Goal: Task Accomplishment & Management: Use online tool/utility

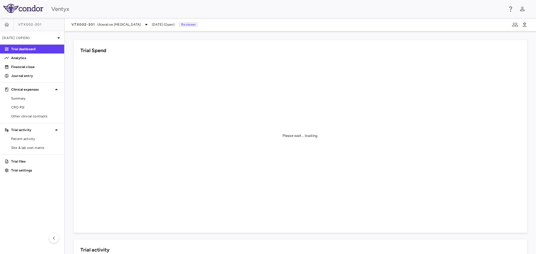
click at [22, 67] on p "Financial close" at bounding box center [35, 67] width 49 height 5
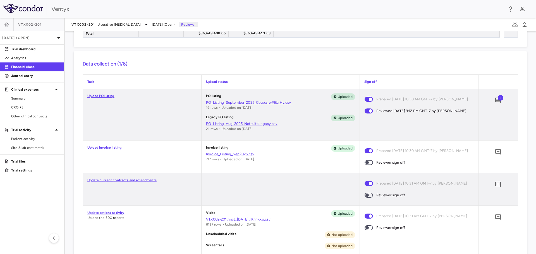
scroll to position [140, 0]
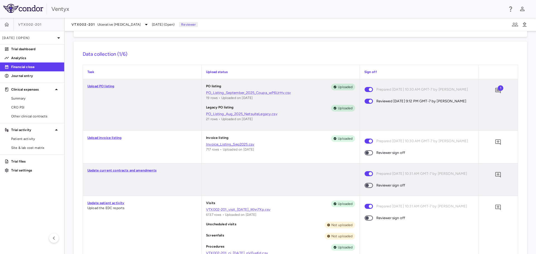
click at [219, 145] on link "Invoice_Listing_Sep2025.csv" at bounding box center [280, 144] width 149 height 5
click at [495, 141] on icon "Add comment" at bounding box center [498, 142] width 7 height 7
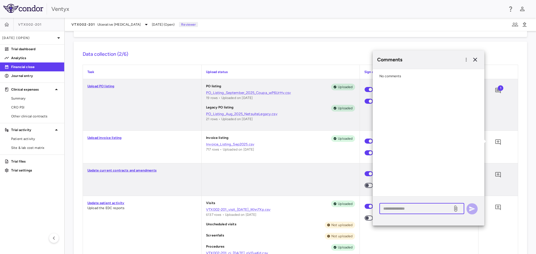
click at [397, 211] on textarea at bounding box center [415, 209] width 65 height 6
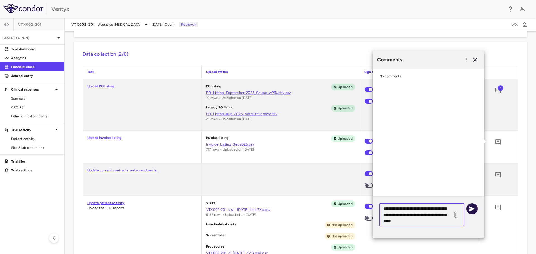
type textarea "**********"
click at [473, 209] on icon "button" at bounding box center [472, 209] width 6 height 5
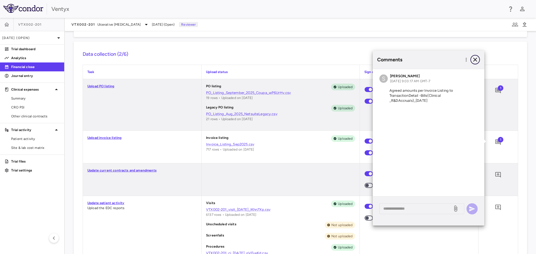
click at [475, 59] on icon "button" at bounding box center [475, 59] width 7 height 7
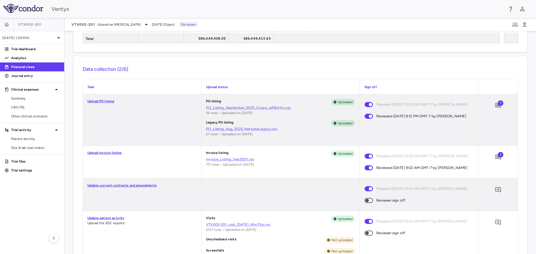
scroll to position [195, 0]
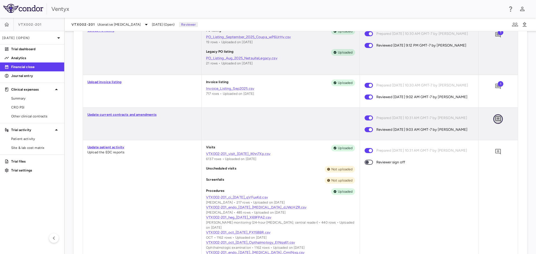
click at [495, 122] on icon "Add comment" at bounding box center [498, 119] width 6 height 6
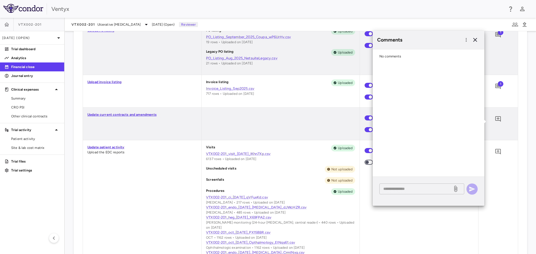
click at [407, 189] on textarea at bounding box center [415, 189] width 65 height 6
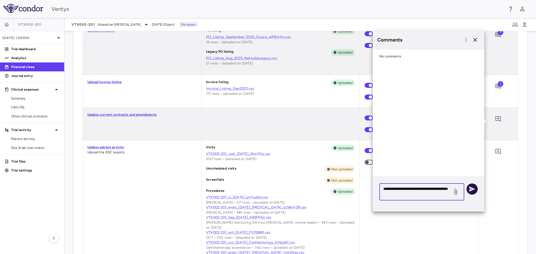
type textarea "**********"
click at [471, 188] on icon "button" at bounding box center [472, 189] width 6 height 5
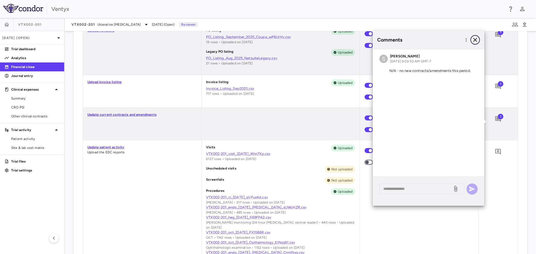
click at [475, 40] on icon "button" at bounding box center [475, 40] width 4 height 4
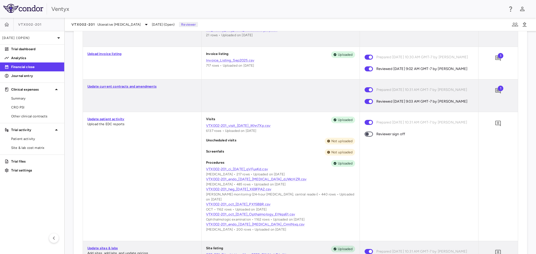
scroll to position [251, 0]
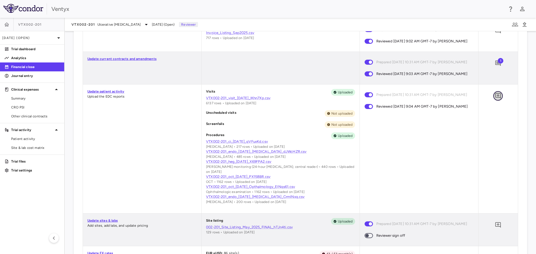
click at [495, 99] on icon "Add comment" at bounding box center [498, 96] width 7 height 7
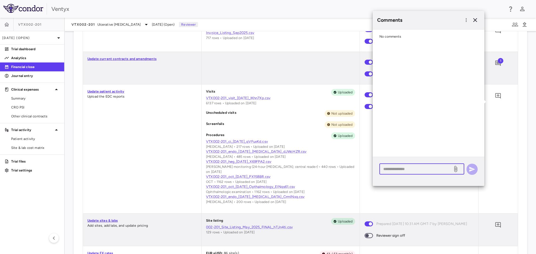
click at [400, 170] on textarea at bounding box center [415, 169] width 65 height 6
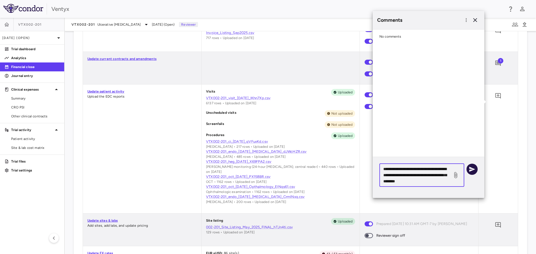
type textarea "**********"
click at [471, 167] on icon "button" at bounding box center [472, 169] width 7 height 7
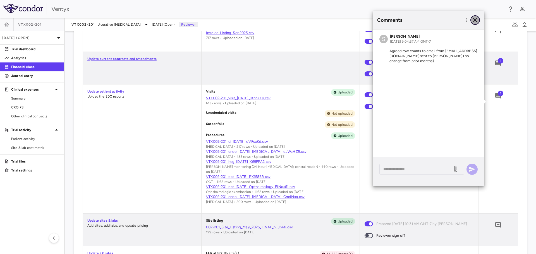
click at [478, 19] on icon "button" at bounding box center [475, 20] width 7 height 7
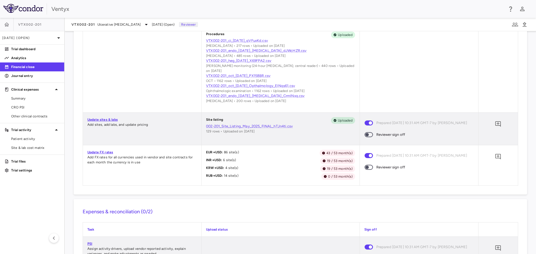
scroll to position [363, 0]
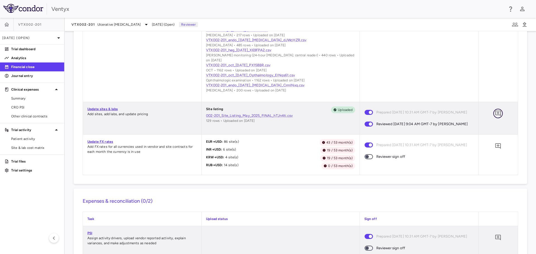
click at [495, 114] on icon "Add comment" at bounding box center [498, 113] width 7 height 7
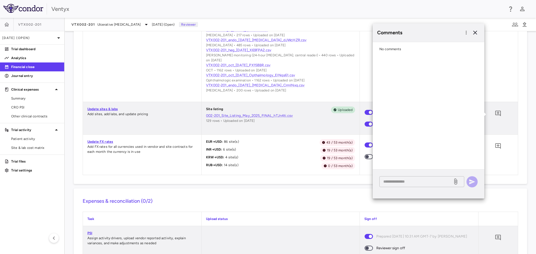
click at [406, 183] on textarea at bounding box center [415, 182] width 65 height 6
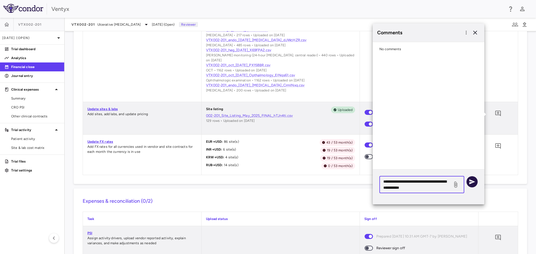
type textarea "**********"
click at [474, 181] on icon "button" at bounding box center [472, 182] width 7 height 7
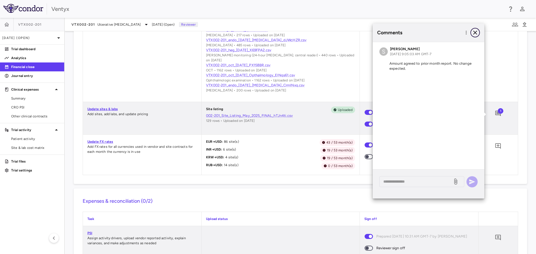
click at [476, 32] on icon "button" at bounding box center [475, 33] width 4 height 4
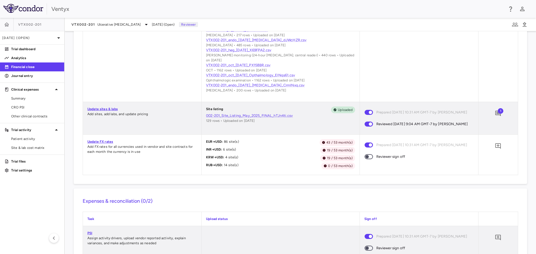
click at [96, 144] on link "Update FX rates" at bounding box center [100, 142] width 26 height 4
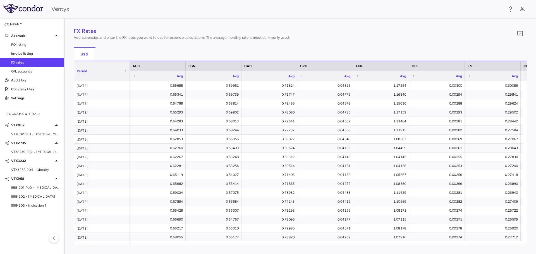
click at [22, 135] on span "VTX002-201 • Ulcerative [MEDICAL_DATA]" at bounding box center [35, 134] width 49 height 5
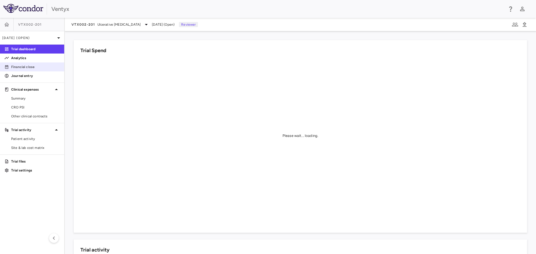
click at [18, 67] on p "Financial close" at bounding box center [35, 67] width 49 height 5
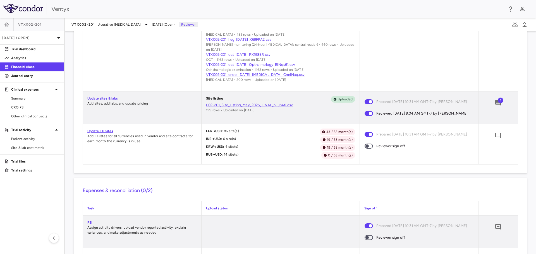
scroll to position [374, 0]
click at [495, 139] on icon "Add comment" at bounding box center [498, 135] width 7 height 7
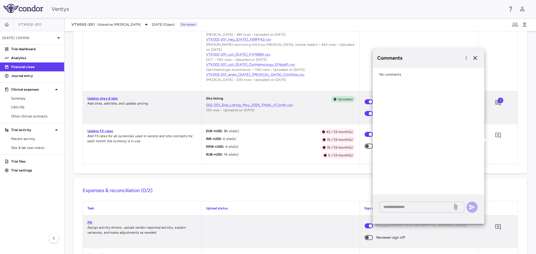
click at [402, 209] on textarea at bounding box center [415, 207] width 65 height 6
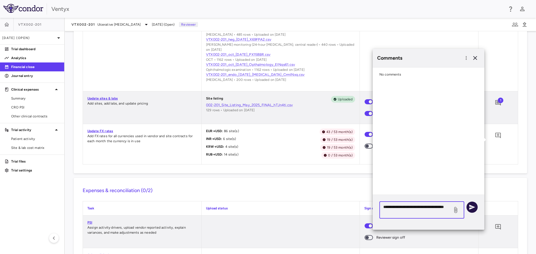
type textarea "**********"
click at [475, 206] on icon "button" at bounding box center [472, 207] width 7 height 7
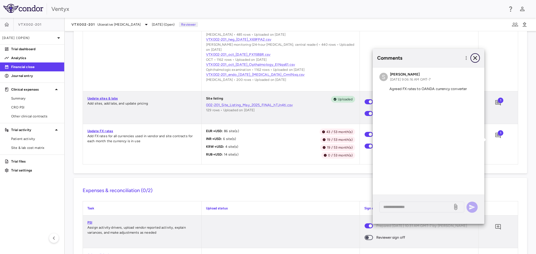
click at [476, 58] on icon "button" at bounding box center [475, 58] width 7 height 7
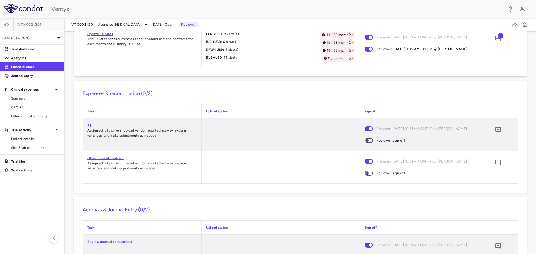
scroll to position [485, 0]
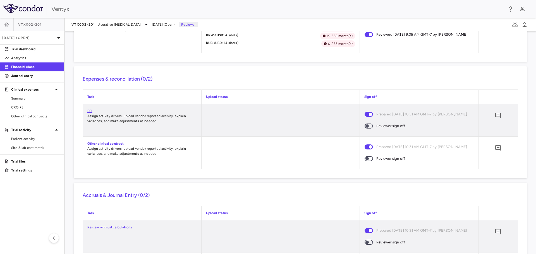
click at [89, 113] on link "PSI" at bounding box center [89, 111] width 5 height 4
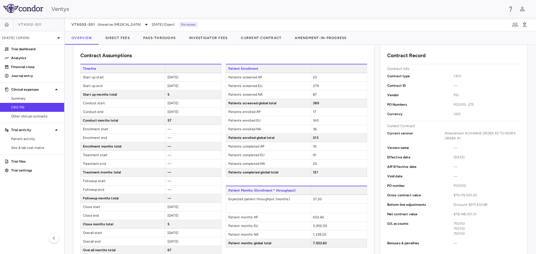
scroll to position [28, 0]
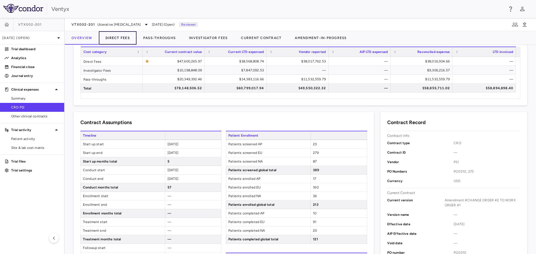
click at [115, 40] on button "Direct Fees" at bounding box center [118, 37] width 38 height 13
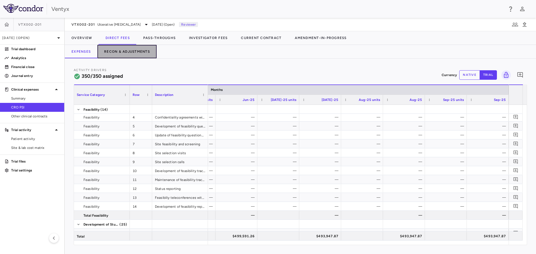
click at [123, 50] on button "Recon & Adjustments" at bounding box center [126, 51] width 59 height 13
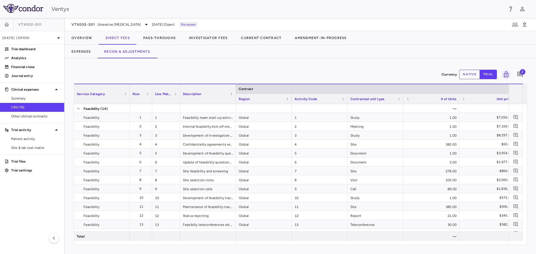
click at [521, 72] on span "2" at bounding box center [523, 72] width 6 height 6
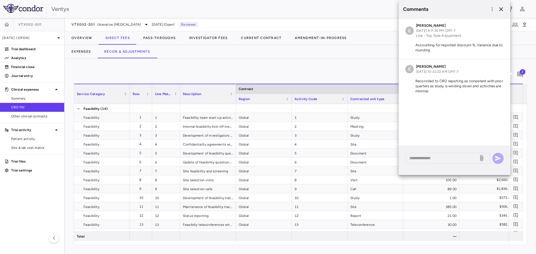
click at [326, 65] on div "Currency native trial 2 Service Category Drag here to set column labels Service…" at bounding box center [300, 157] width 471 height 196
click at [500, 7] on icon "button" at bounding box center [501, 9] width 7 height 7
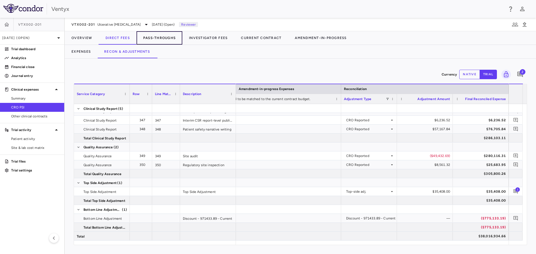
click at [155, 38] on button "Pass-Throughs" at bounding box center [160, 37] width 46 height 13
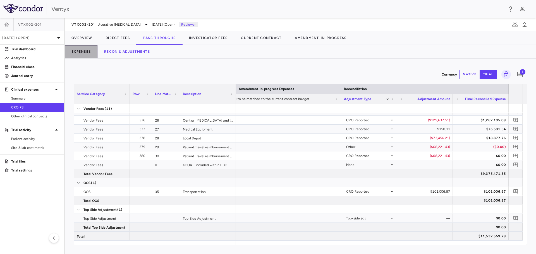
click at [79, 53] on button "Expenses" at bounding box center [81, 51] width 33 height 13
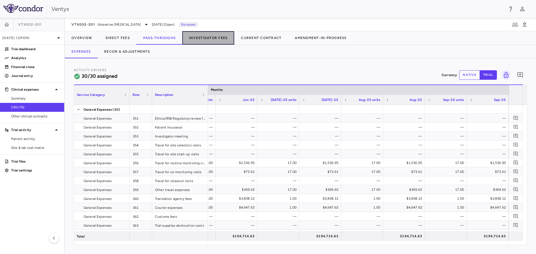
click at [214, 36] on button "Investigator Fees" at bounding box center [208, 37] width 52 height 13
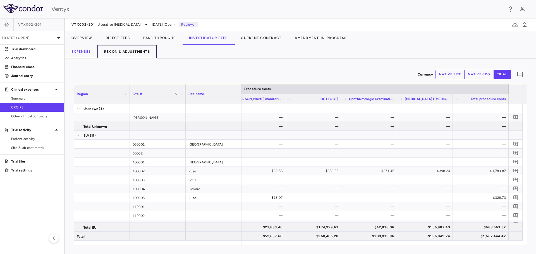
click at [111, 52] on button "Recon & Adjustments" at bounding box center [126, 51] width 59 height 13
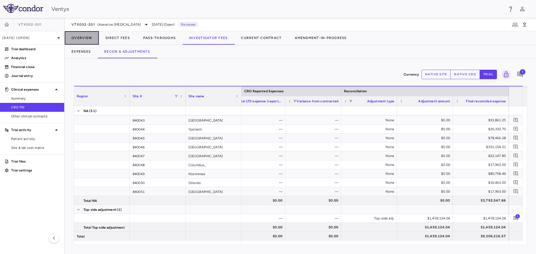
click at [87, 36] on button "Overview" at bounding box center [82, 37] width 34 height 13
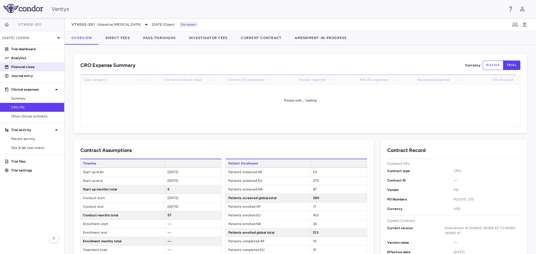
click at [26, 67] on p "Financial close" at bounding box center [35, 67] width 49 height 5
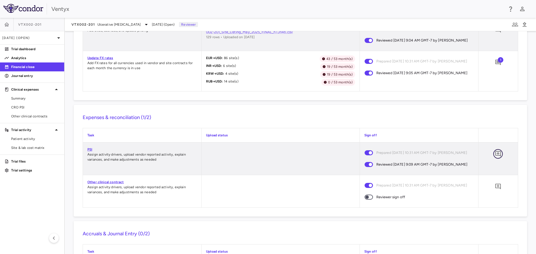
click at [495, 158] on icon "Add comment" at bounding box center [498, 154] width 7 height 7
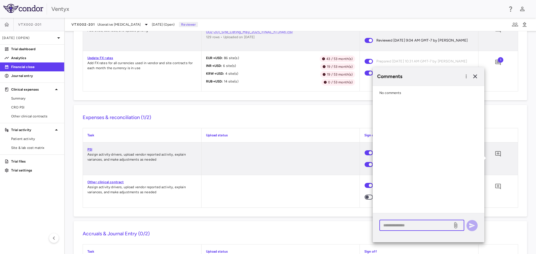
click at [420, 225] on textarea at bounding box center [415, 226] width 65 height 6
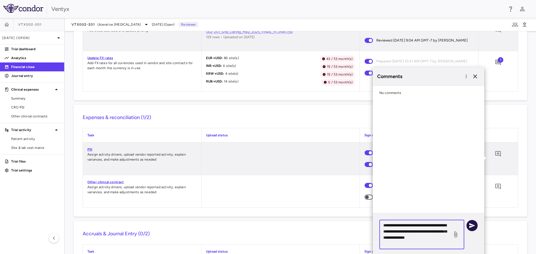
type textarea "**********"
click at [473, 225] on icon "button" at bounding box center [472, 225] width 6 height 5
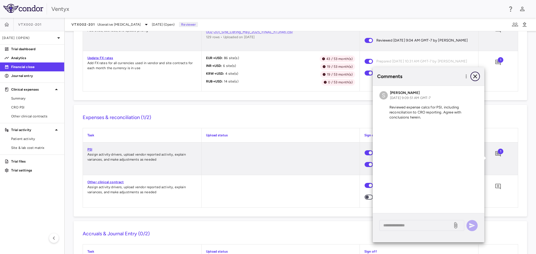
click at [478, 75] on icon "button" at bounding box center [475, 76] width 7 height 7
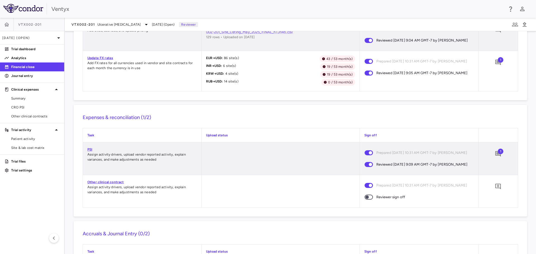
click at [115, 184] on link "Other clinical contract" at bounding box center [105, 182] width 36 height 4
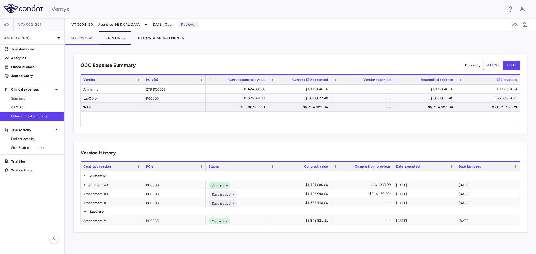
click at [115, 39] on button "Expenses" at bounding box center [115, 37] width 33 height 13
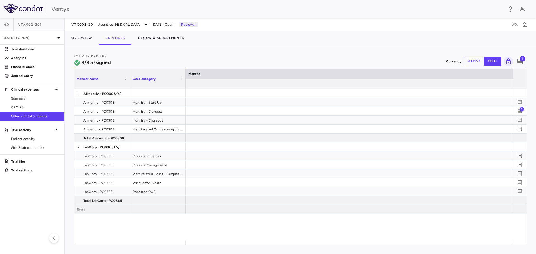
scroll to position [0, 5436]
click at [519, 61] on icon "Add comment" at bounding box center [520, 61] width 7 height 7
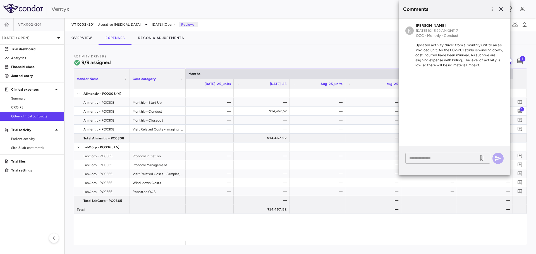
click at [426, 157] on textarea at bounding box center [441, 158] width 65 height 6
click at [500, 7] on icon "button" at bounding box center [501, 9] width 7 height 7
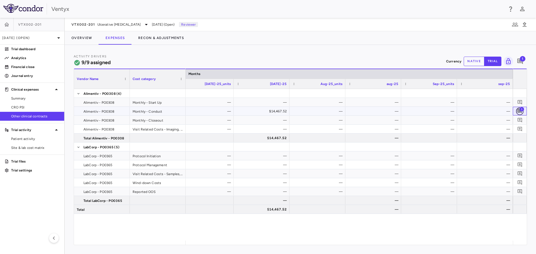
click at [520, 111] on icon "Add comment" at bounding box center [520, 111] width 4 height 4
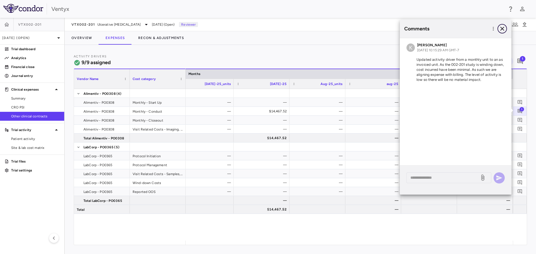
click at [505, 28] on icon "button" at bounding box center [502, 28] width 7 height 7
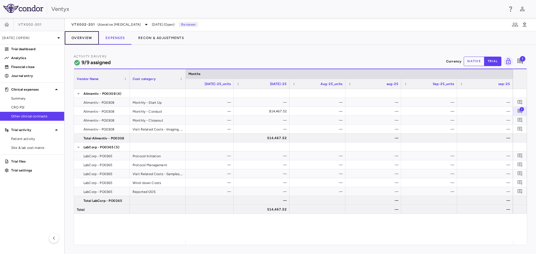
click at [82, 37] on button "Overview" at bounding box center [82, 37] width 34 height 13
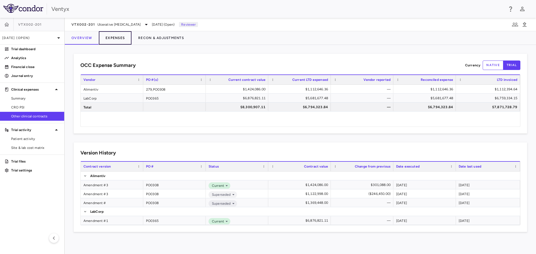
click at [114, 37] on button "Expenses" at bounding box center [115, 37] width 33 height 13
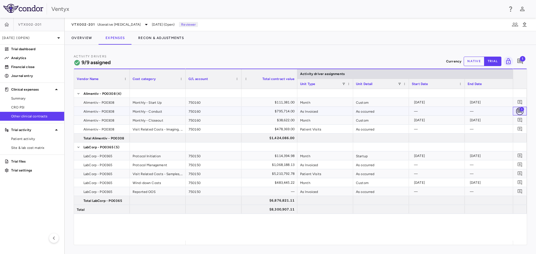
click at [520, 111] on icon "Add comment" at bounding box center [519, 111] width 5 height 5
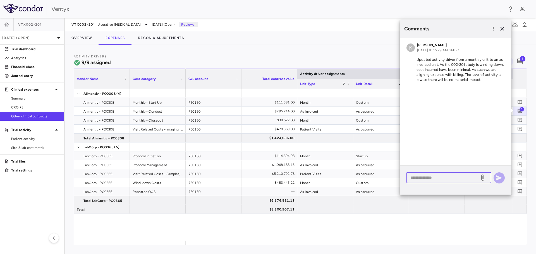
click at [420, 176] on textarea at bounding box center [443, 178] width 65 height 6
type textarea "**********"
click at [499, 178] on icon "button" at bounding box center [499, 178] width 7 height 7
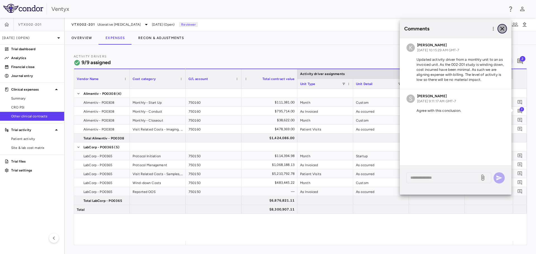
click at [502, 27] on icon "button" at bounding box center [502, 28] width 7 height 7
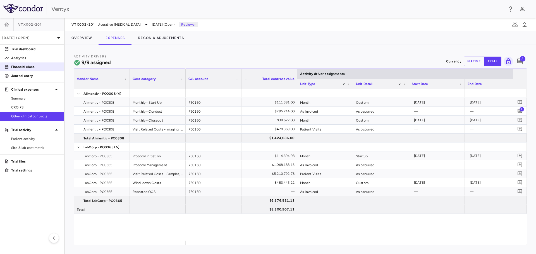
click at [22, 66] on p "Financial close" at bounding box center [35, 67] width 49 height 5
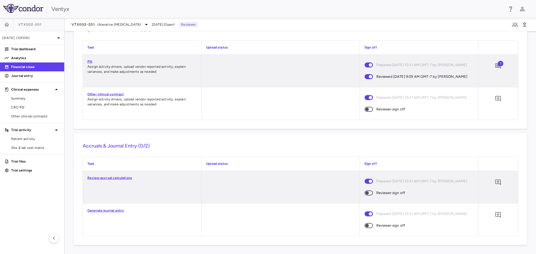
scroll to position [543, 0]
click at [495, 98] on icon "Add comment" at bounding box center [498, 99] width 6 height 6
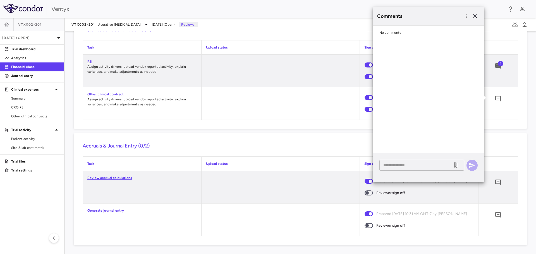
click at [409, 165] on textarea at bounding box center [415, 165] width 65 height 6
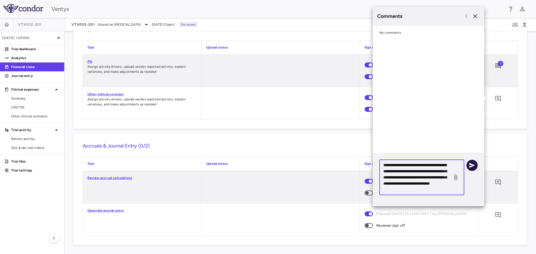
type textarea "**********"
click at [473, 164] on icon "button" at bounding box center [472, 165] width 7 height 7
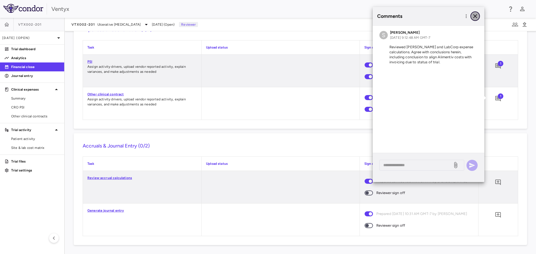
click at [474, 15] on icon "button" at bounding box center [475, 16] width 7 height 7
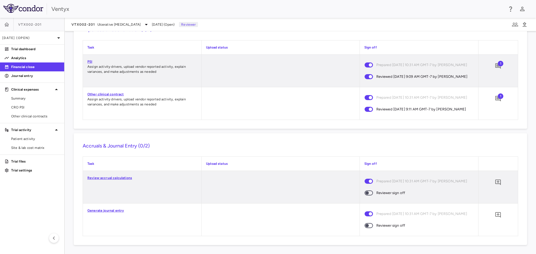
click at [102, 180] on link "Review accrual calculations" at bounding box center [109, 178] width 45 height 4
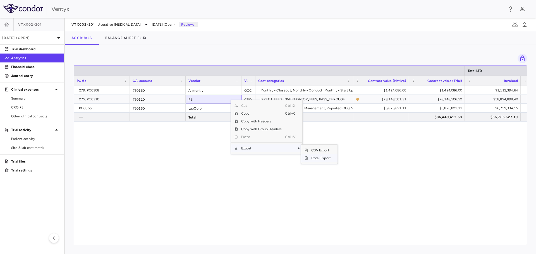
click at [316, 158] on span "Excel Export" at bounding box center [321, 158] width 26 height 8
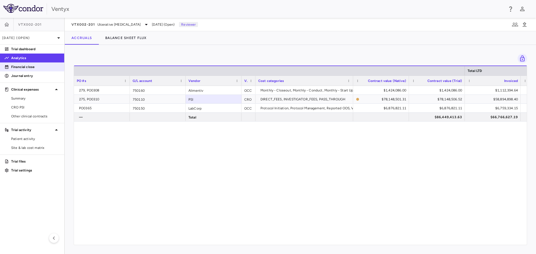
drag, startPoint x: 31, startPoint y: 66, endPoint x: 42, endPoint y: 67, distance: 10.9
click at [31, 66] on p "Financial close" at bounding box center [35, 67] width 49 height 5
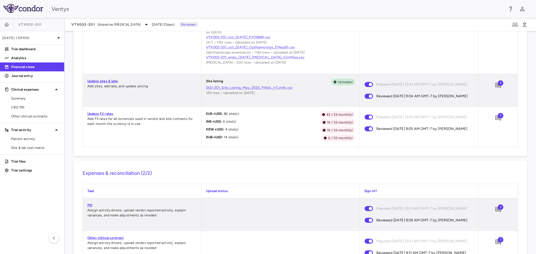
scroll to position [547, 0]
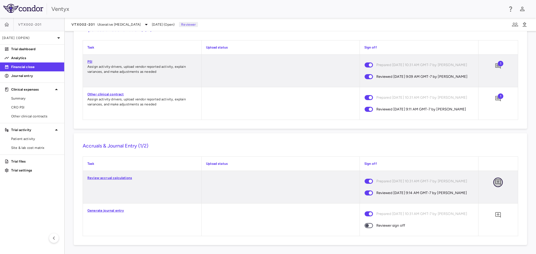
click at [496, 181] on icon "Add comment" at bounding box center [498, 182] width 7 height 7
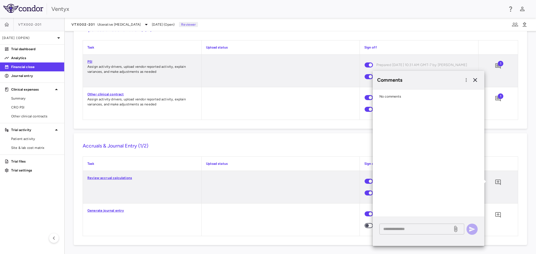
click at [396, 229] on textarea at bounding box center [415, 229] width 65 height 6
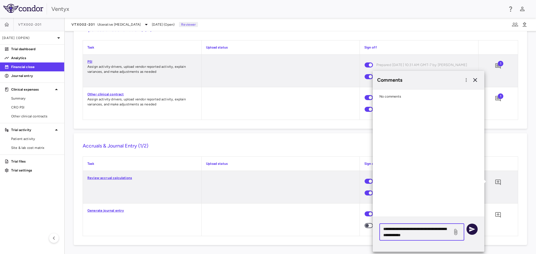
type textarea "**********"
click at [473, 230] on icon "button" at bounding box center [472, 229] width 6 height 5
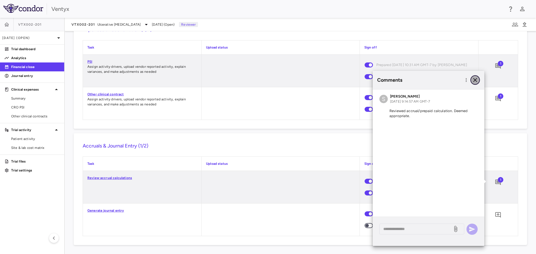
click at [477, 79] on icon "button" at bounding box center [475, 80] width 7 height 7
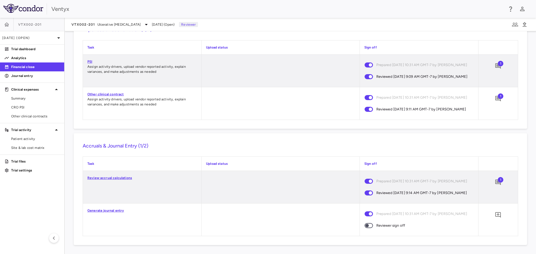
click at [101, 213] on link "Generate journal entry" at bounding box center [105, 211] width 37 height 4
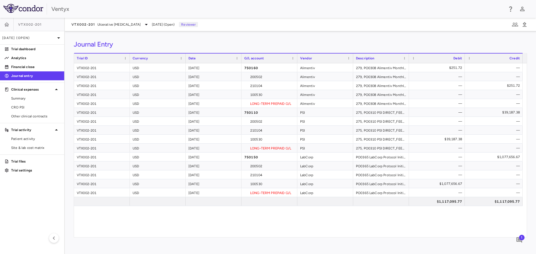
click at [520, 239] on span "1" at bounding box center [522, 238] width 6 height 6
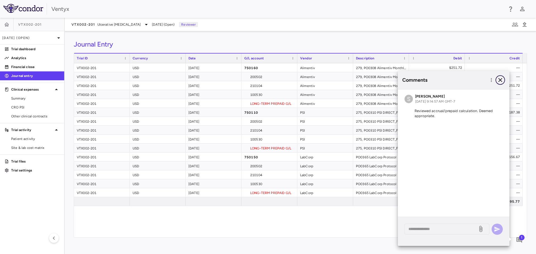
click at [502, 80] on icon "button" at bounding box center [500, 80] width 7 height 7
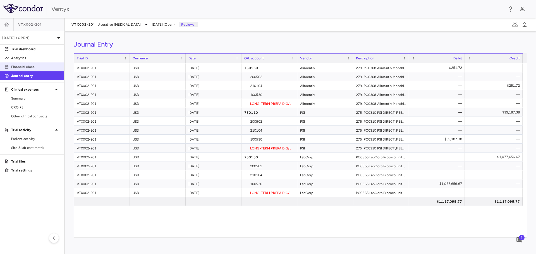
click at [20, 66] on p "Financial close" at bounding box center [35, 67] width 49 height 5
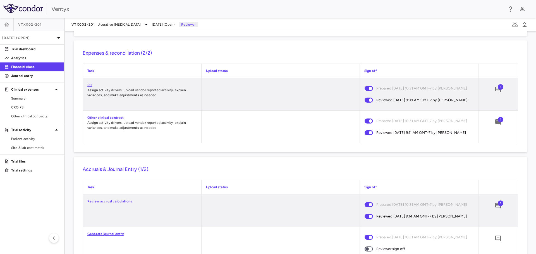
scroll to position [550, 0]
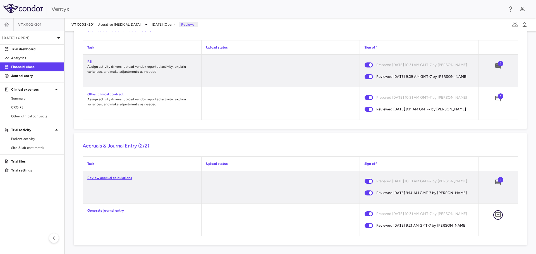
click at [497, 215] on icon "Add comment" at bounding box center [498, 216] width 6 height 6
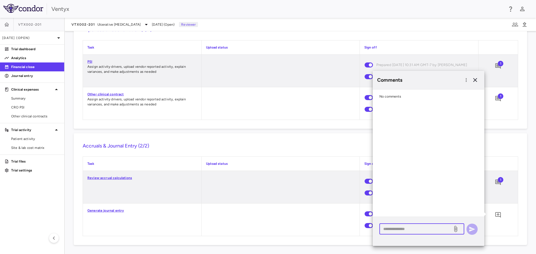
click at [406, 231] on textarea at bounding box center [415, 229] width 65 height 6
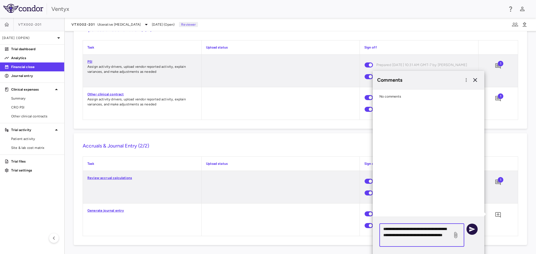
type textarea "**********"
click at [471, 230] on icon "button" at bounding box center [472, 229] width 6 height 5
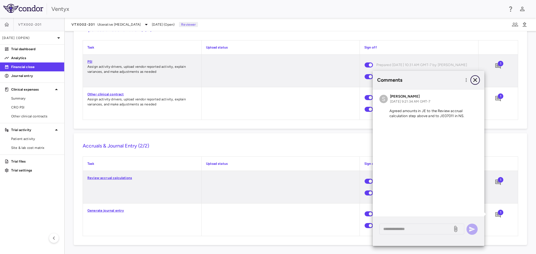
click at [476, 81] on icon "button" at bounding box center [475, 80] width 4 height 4
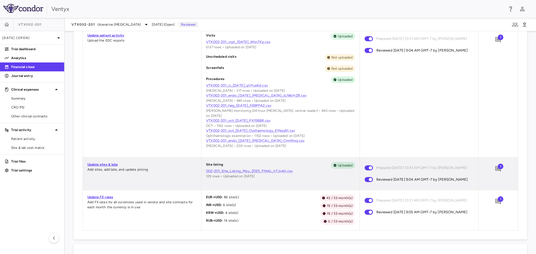
scroll to position [299, 0]
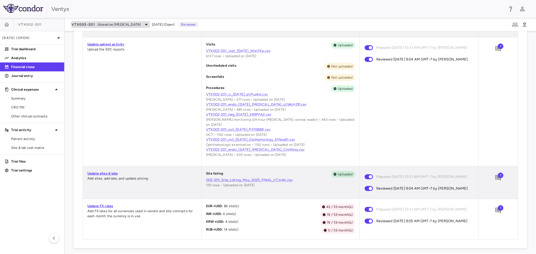
click at [143, 23] on icon at bounding box center [146, 24] width 7 height 7
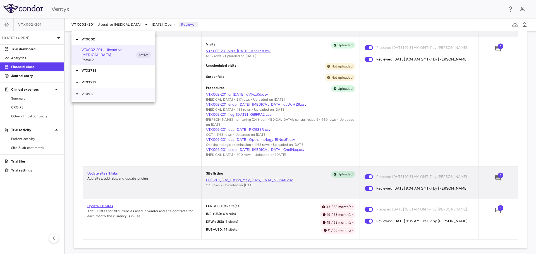
click at [77, 94] on icon at bounding box center [77, 94] width 3 height 1
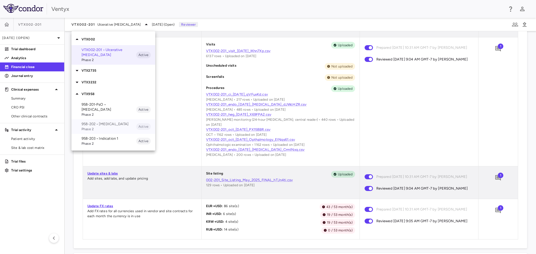
click at [105, 122] on p "958-202 • [MEDICAL_DATA]" at bounding box center [109, 124] width 55 height 5
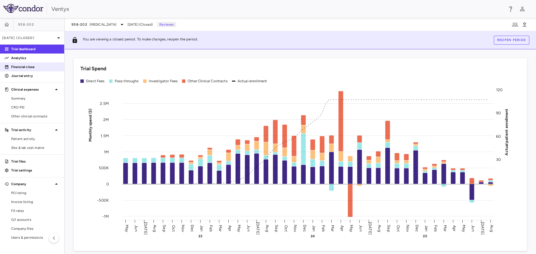
click at [26, 68] on p "Financial close" at bounding box center [35, 67] width 49 height 5
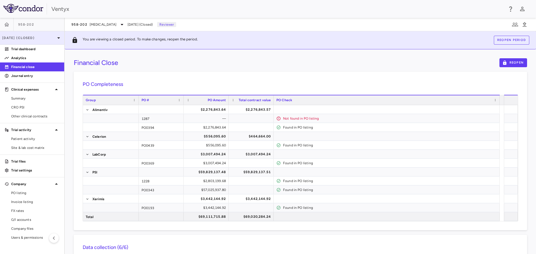
click at [55, 37] on icon at bounding box center [58, 38] width 7 height 7
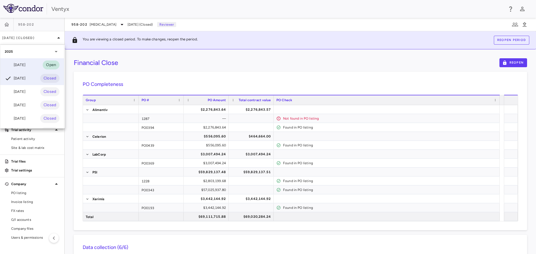
click at [23, 65] on div "[DATE]" at bounding box center [15, 65] width 21 height 7
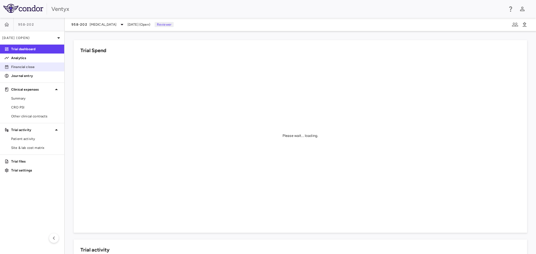
click at [33, 67] on p "Financial close" at bounding box center [35, 67] width 49 height 5
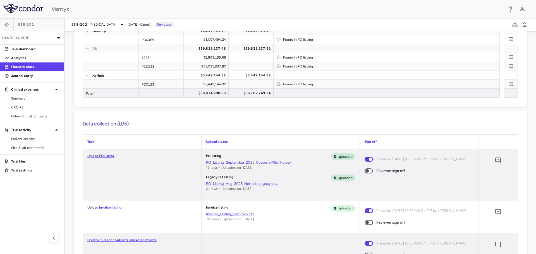
scroll to position [140, 0]
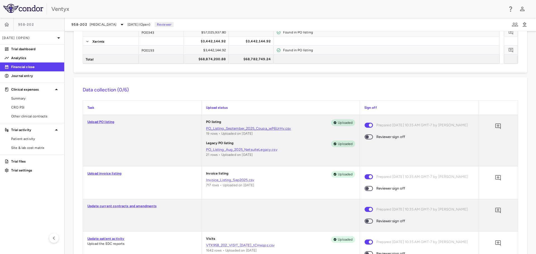
click at [252, 129] on link "PO_Listing_September_2025_Coupa_wP6UrHv.csv" at bounding box center [280, 128] width 149 height 5
click at [226, 150] on link "PO_Listing_Aug_2025_NetsuiteLegacy.csv" at bounding box center [280, 149] width 149 height 5
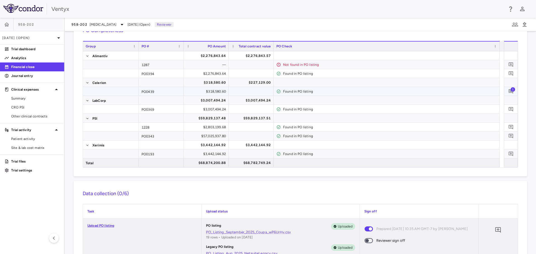
scroll to position [28, 0]
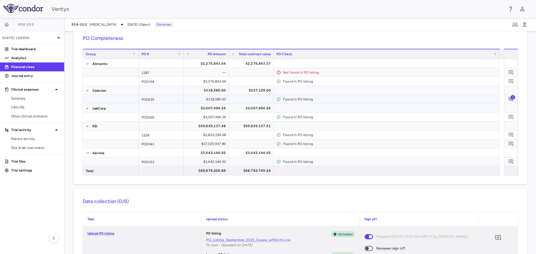
click at [511, 98] on span "1" at bounding box center [513, 97] width 4 height 4
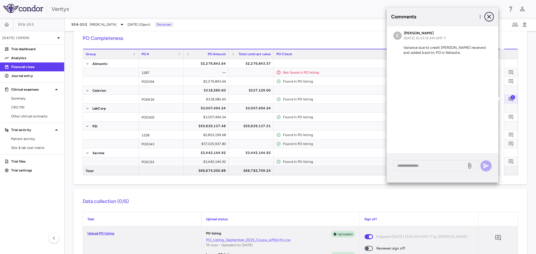
click at [490, 16] on icon "button" at bounding box center [489, 17] width 4 height 4
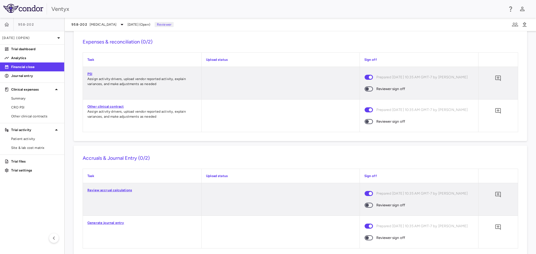
scroll to position [535, 0]
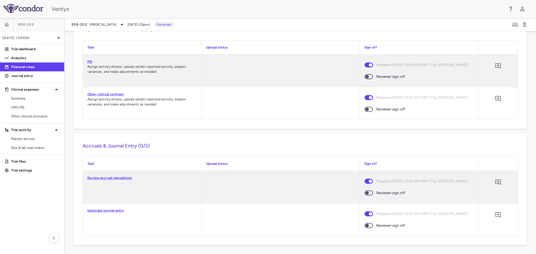
click at [111, 210] on link "Generate journal entry" at bounding box center [105, 211] width 37 height 4
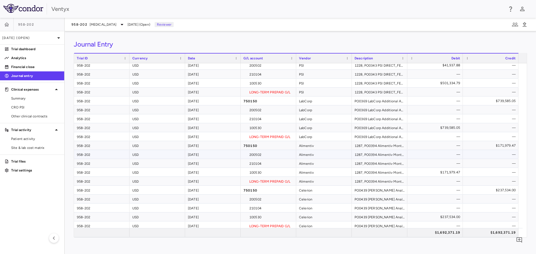
scroll to position [58, 0]
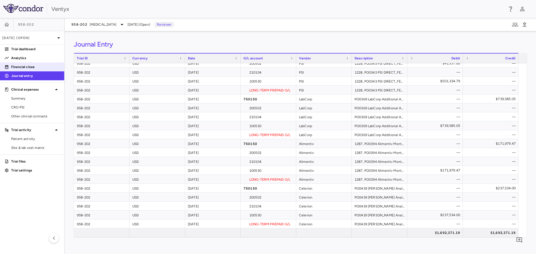
click at [25, 67] on p "Financial close" at bounding box center [35, 67] width 49 height 5
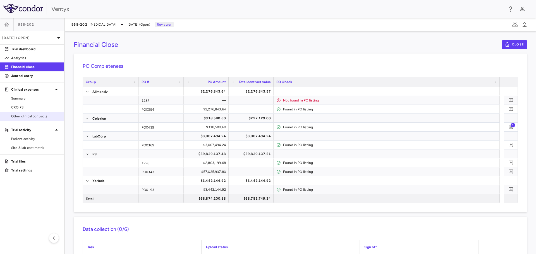
click at [21, 115] on span "Other clinical contracts" at bounding box center [35, 116] width 49 height 5
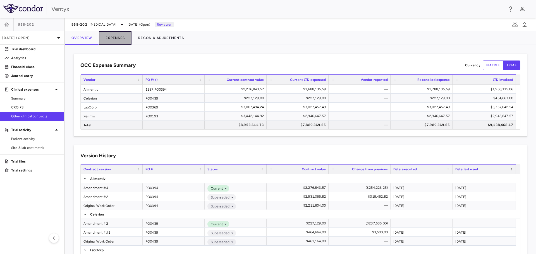
click at [116, 39] on button "Expenses" at bounding box center [115, 37] width 33 height 13
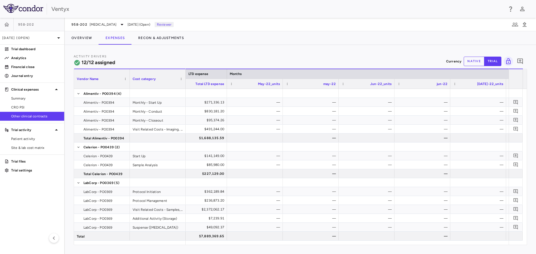
scroll to position [0, 1040]
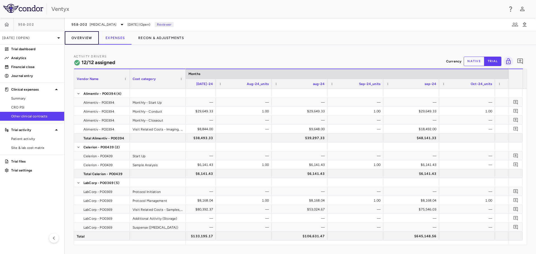
click at [84, 38] on button "Overview" at bounding box center [82, 37] width 34 height 13
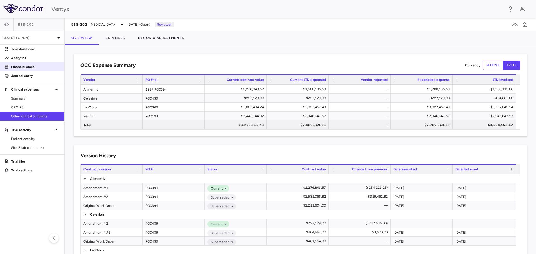
click at [19, 67] on p "Financial close" at bounding box center [35, 67] width 49 height 5
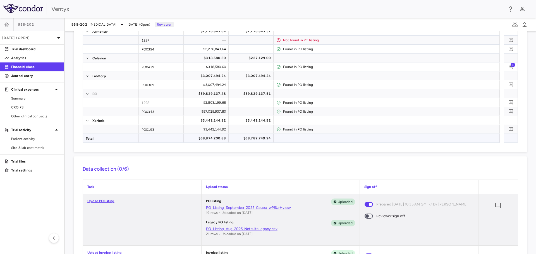
scroll to position [84, 0]
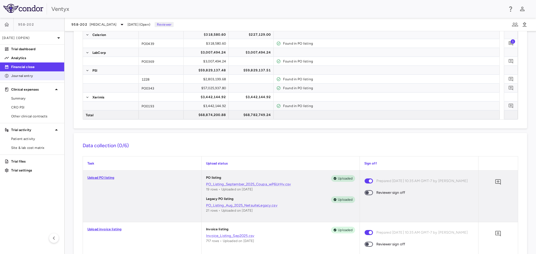
click at [25, 77] on p "Journal entry" at bounding box center [35, 75] width 49 height 5
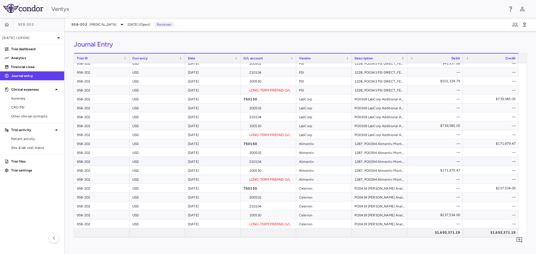
scroll to position [30, 0]
